Goal: Information Seeking & Learning: Learn about a topic

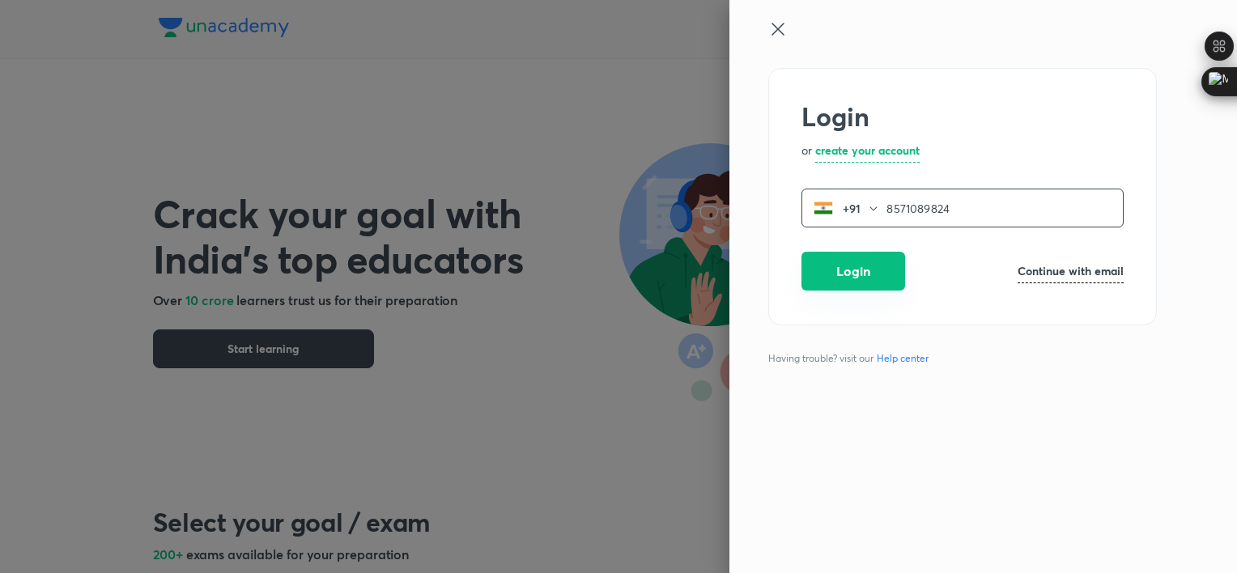
type input "8571089824"
click at [880, 261] on button "Login" at bounding box center [853, 271] width 104 height 39
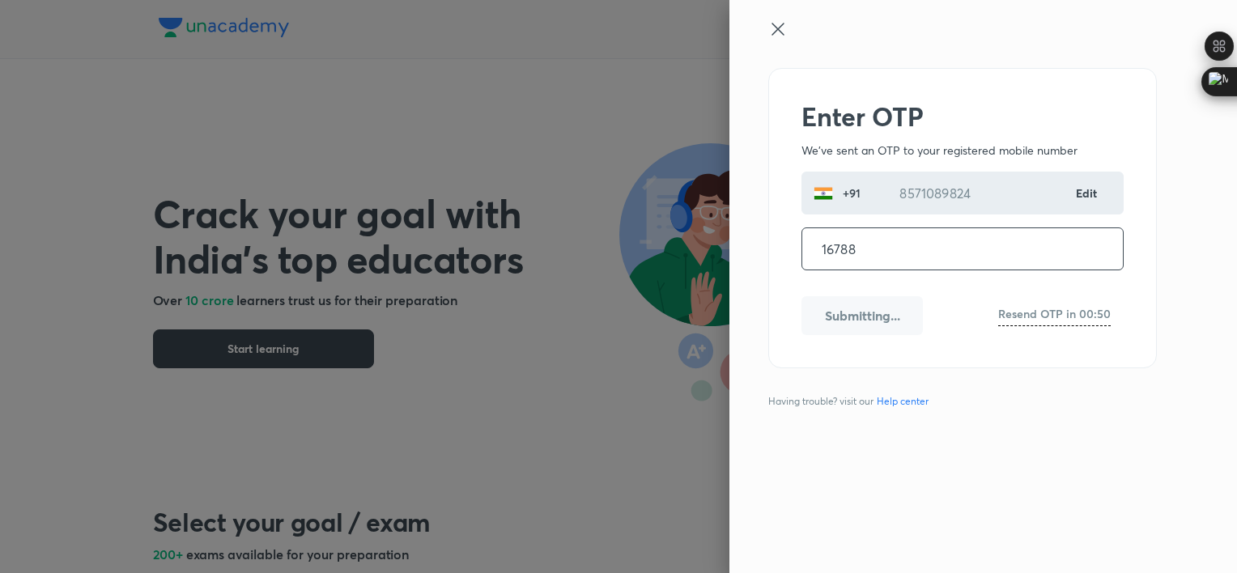
type input "167882"
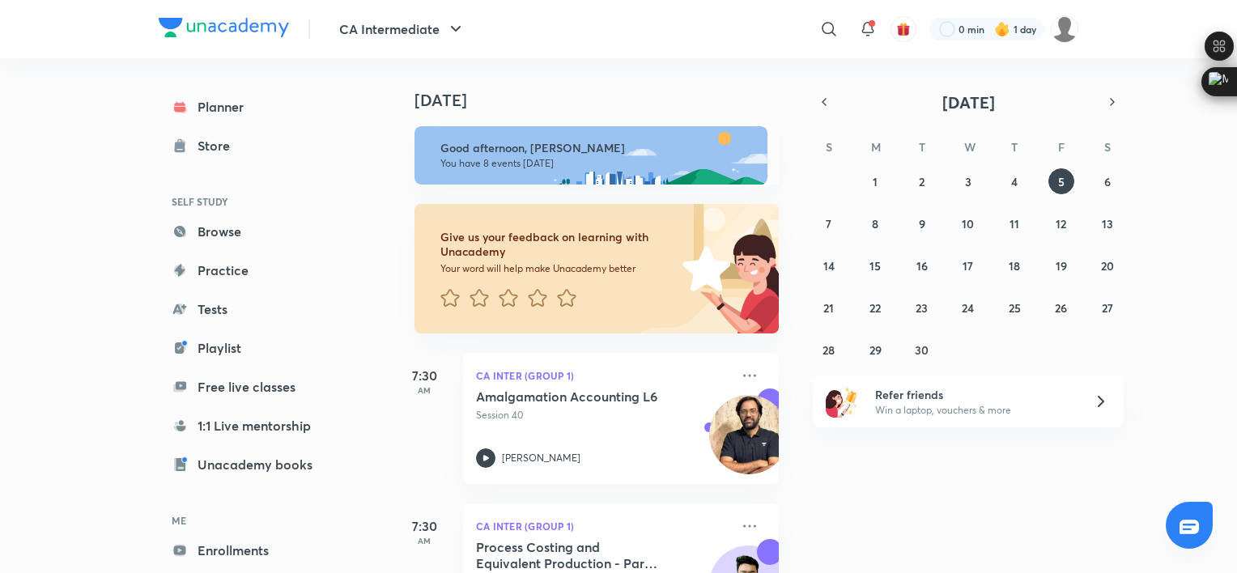
click at [835, 106] on div "[DATE]" at bounding box center [968, 102] width 311 height 23
click at [823, 103] on icon "button" at bounding box center [824, 102] width 3 height 6
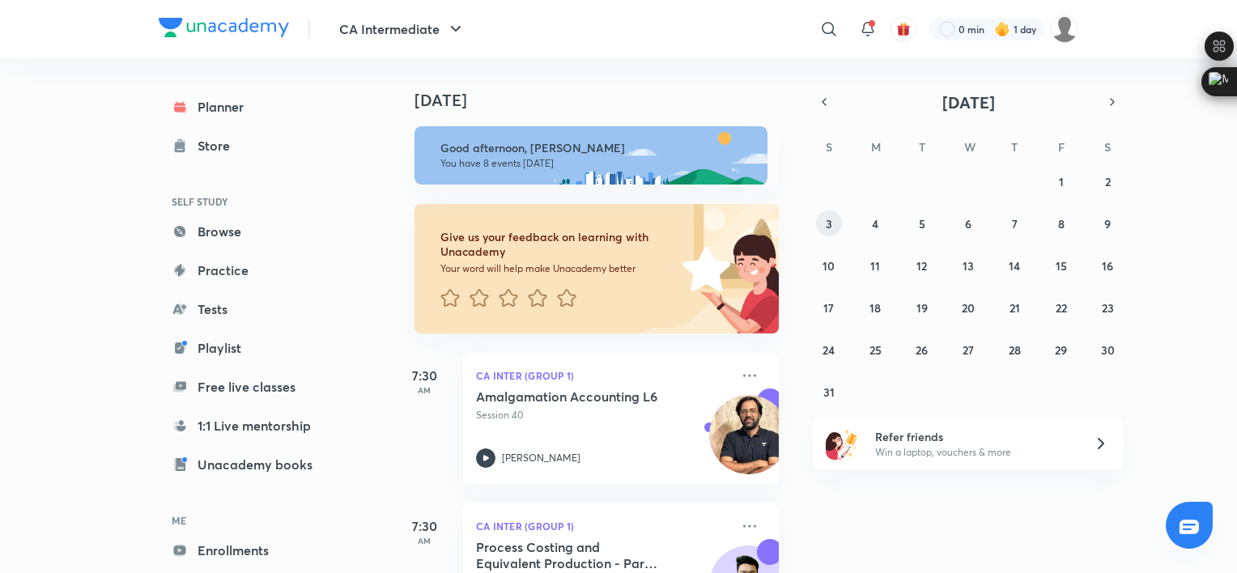
click at [834, 223] on button "3" at bounding box center [829, 223] width 26 height 26
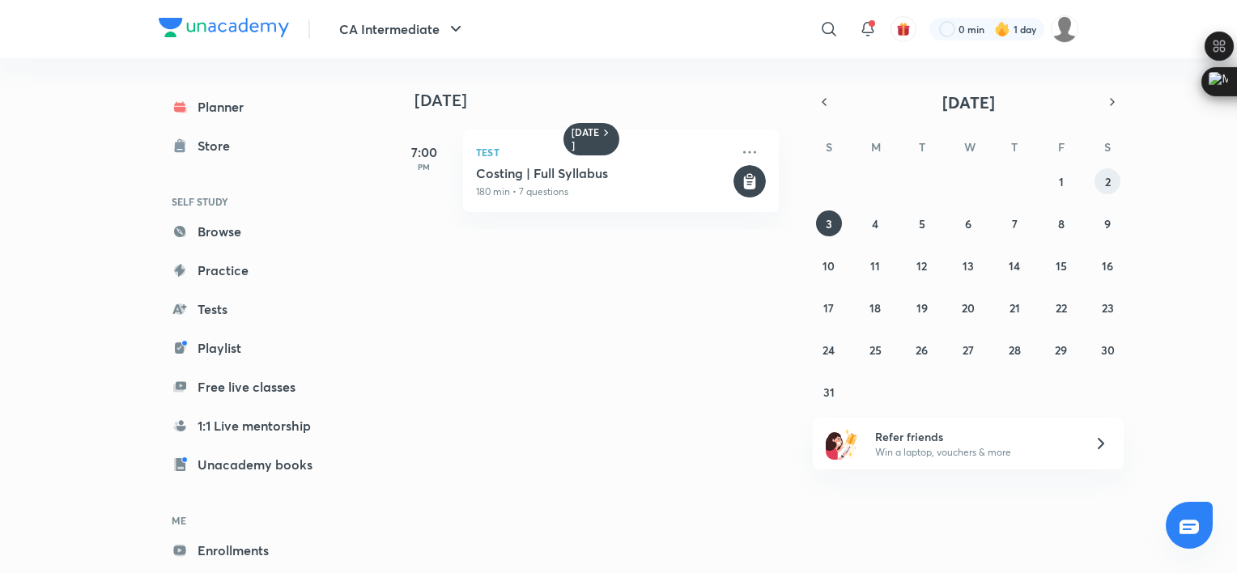
click at [1103, 175] on button "2" at bounding box center [1108, 181] width 26 height 26
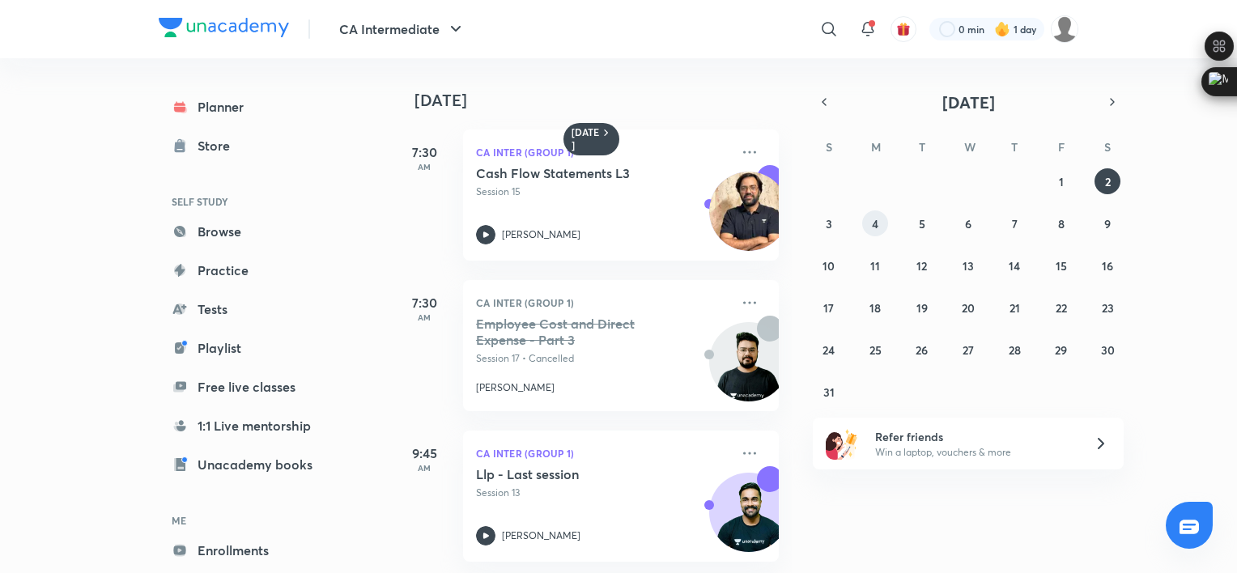
click at [868, 216] on button "4" at bounding box center [875, 223] width 26 height 26
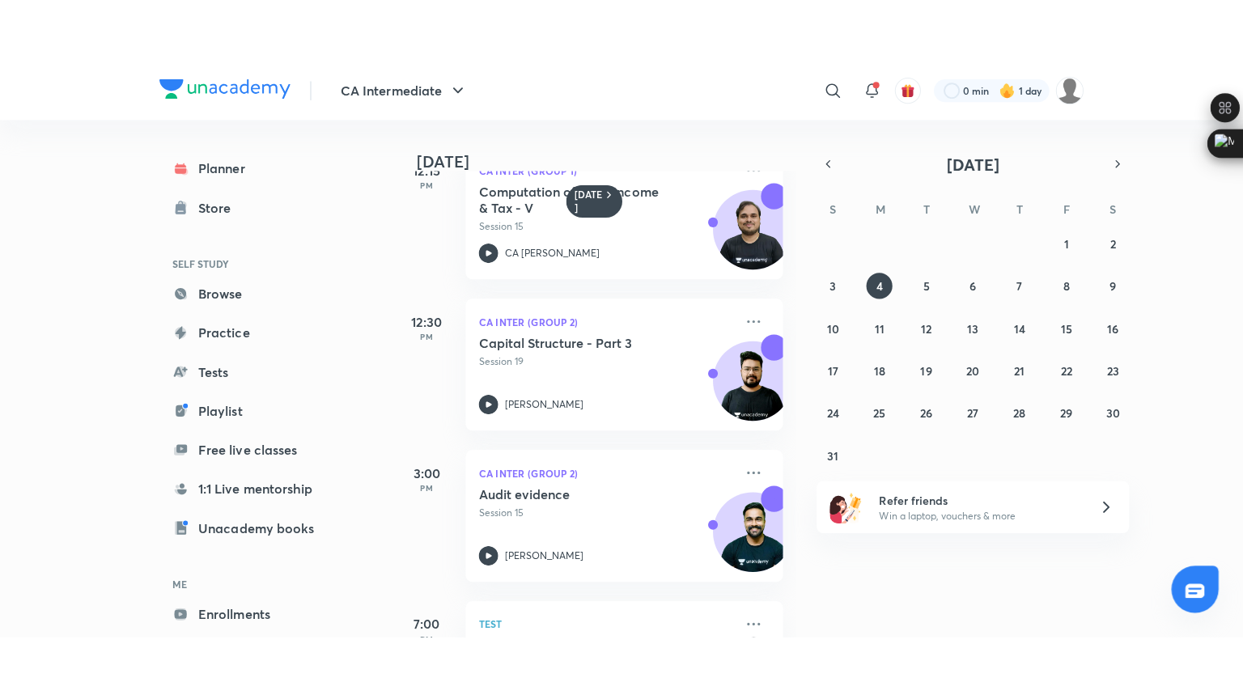
scroll to position [572, 0]
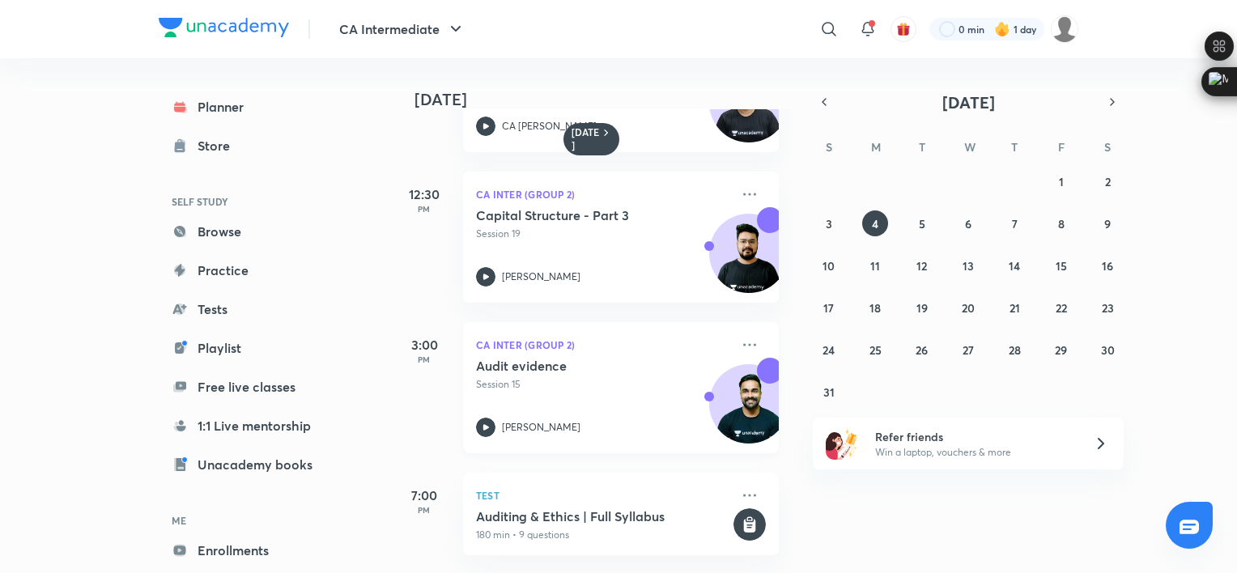
click at [481, 418] on icon at bounding box center [485, 427] width 19 height 19
